Goal: Navigation & Orientation: Find specific page/section

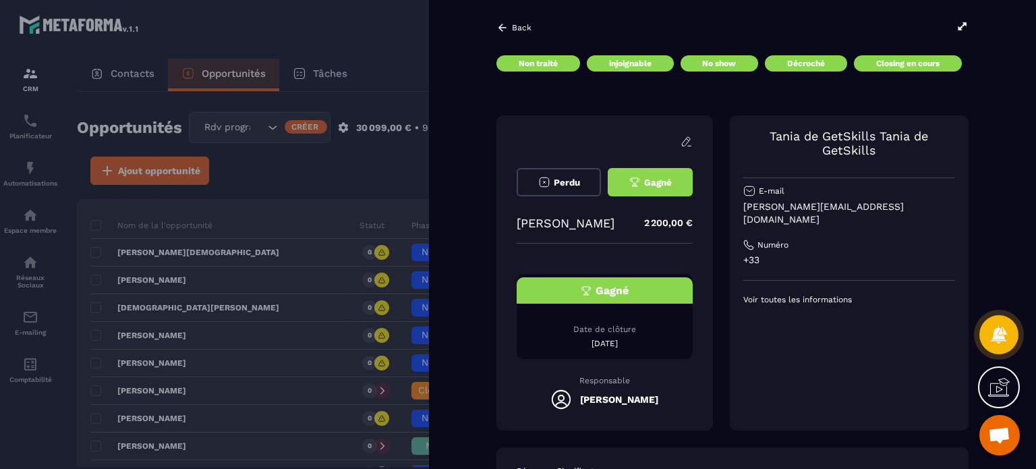
scroll to position [405, 0]
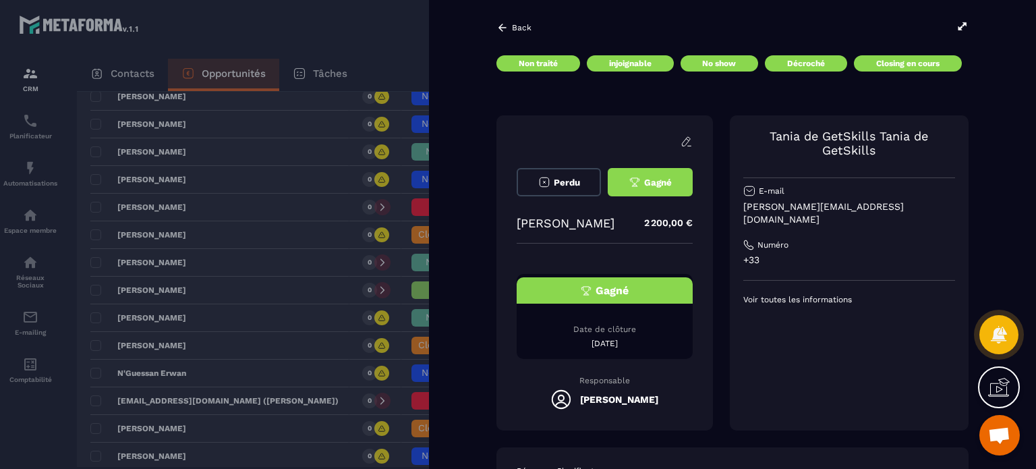
click at [500, 26] on icon at bounding box center [502, 27] width 8 height 7
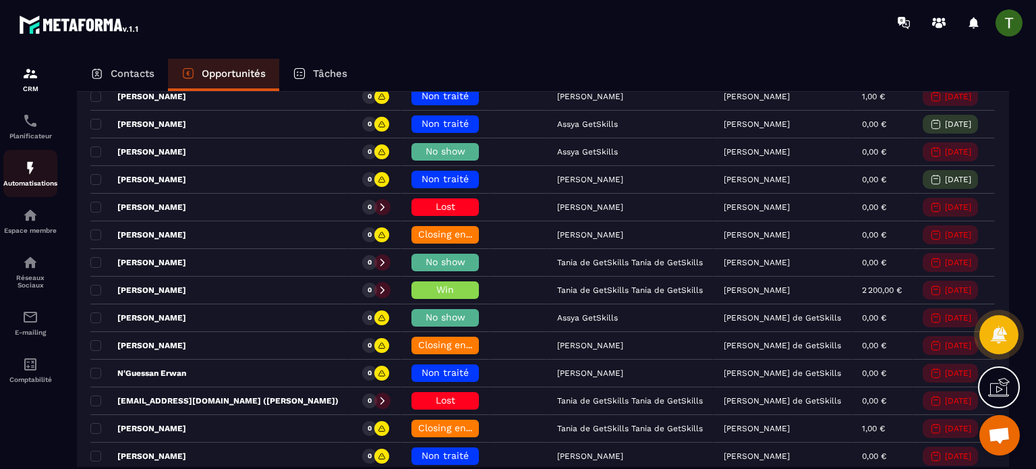
click at [18, 167] on div "Automatisations" at bounding box center [30, 173] width 54 height 27
click at [40, 167] on div "Automatisations" at bounding box center [30, 173] width 54 height 27
click at [27, 333] on p "E-mailing" at bounding box center [30, 331] width 54 height 7
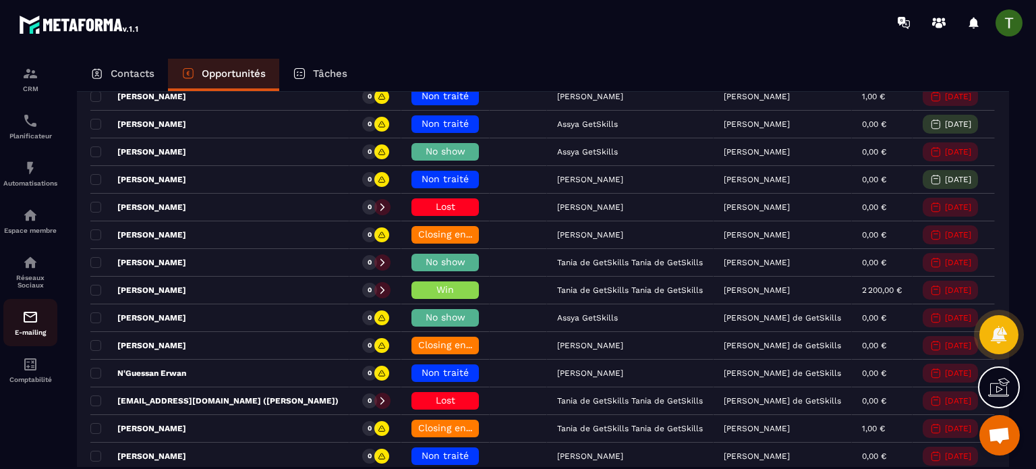
click at [27, 333] on p "E-mailing" at bounding box center [30, 331] width 54 height 7
click at [27, 331] on div "E-mailing" at bounding box center [30, 322] width 54 height 27
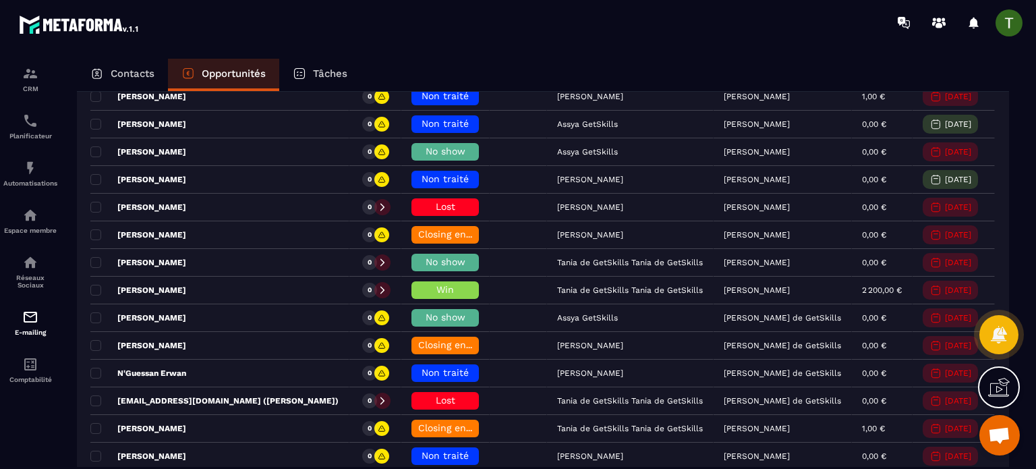
click at [134, 66] on div "Contacts" at bounding box center [122, 75] width 91 height 32
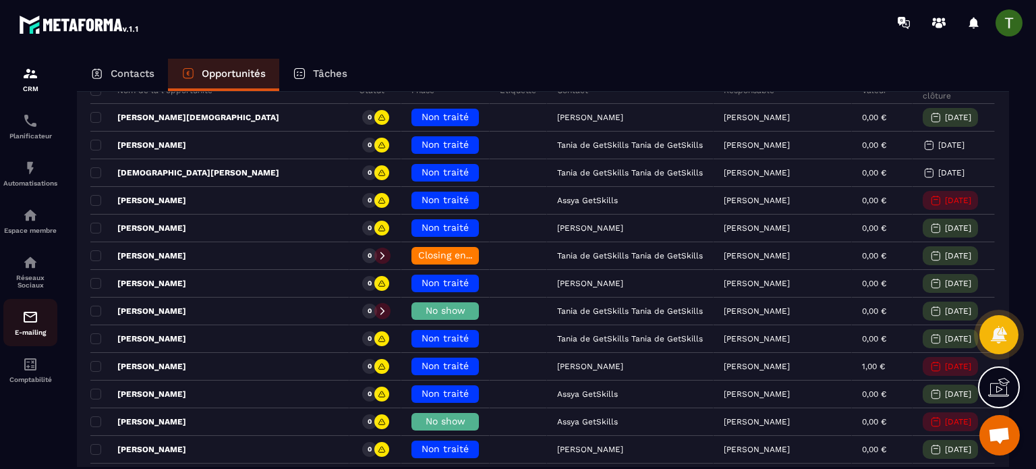
click at [26, 319] on img at bounding box center [30, 317] width 16 height 16
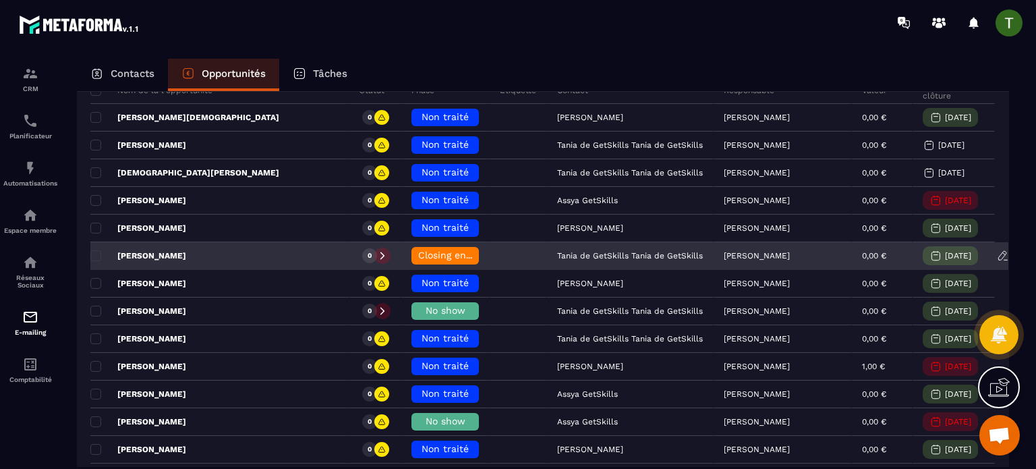
scroll to position [67, 0]
